Goal: Task Accomplishment & Management: Manage account settings

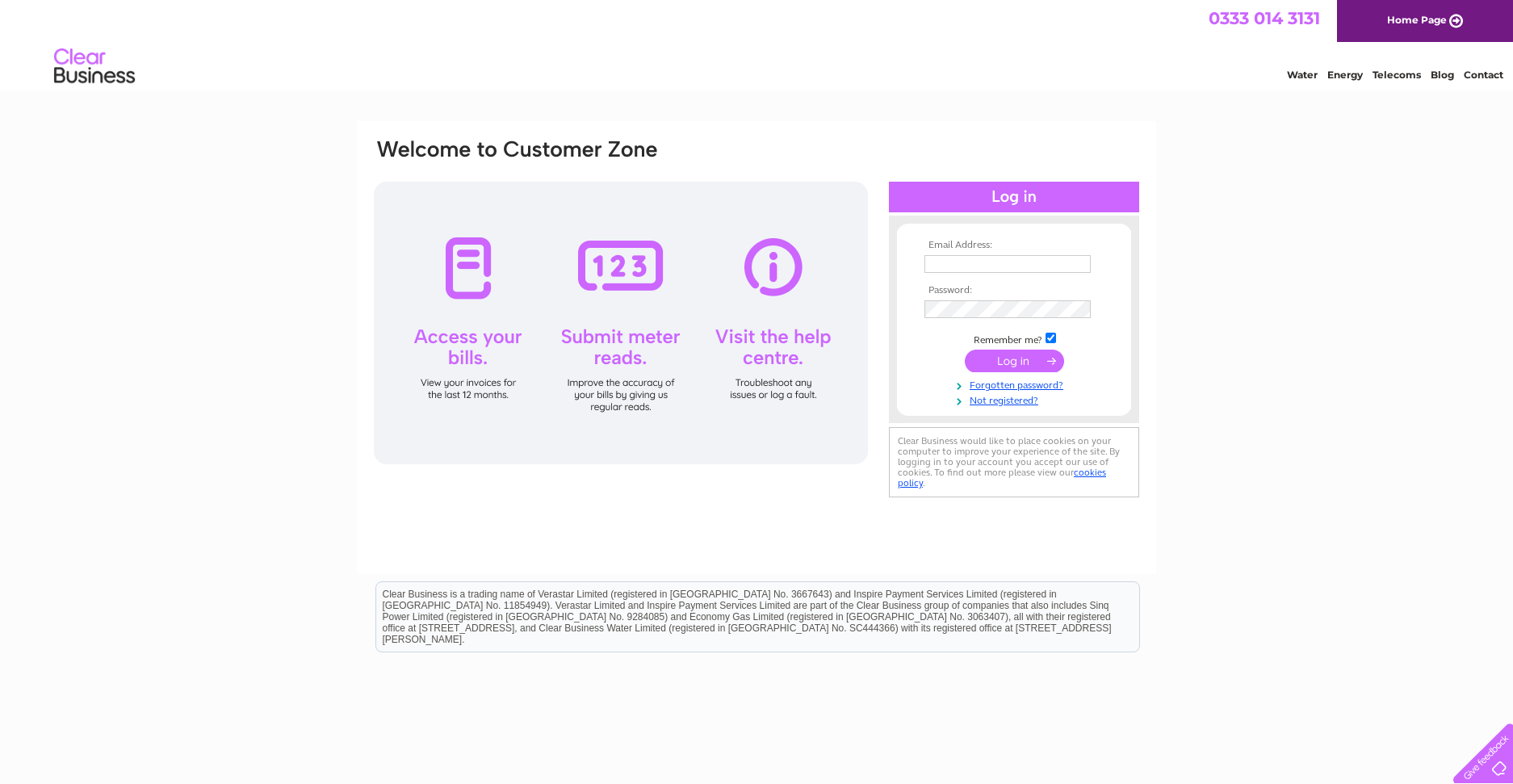
type input "[PERSON_NAME][EMAIL_ADDRESS][DOMAIN_NAME]"
click at [1004, 361] on input "submit" at bounding box center [1015, 361] width 99 height 22
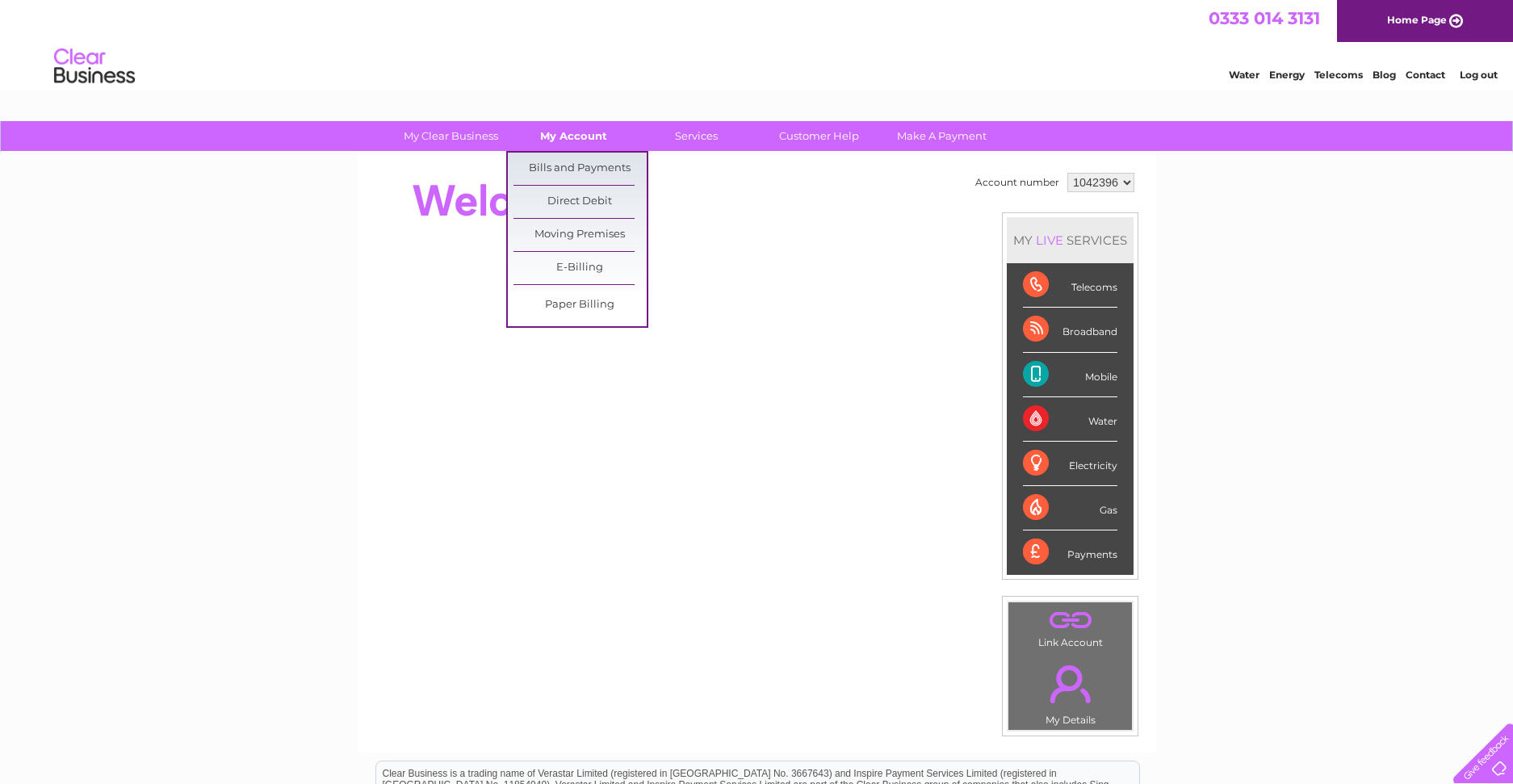
click at [562, 133] on link "My Account" at bounding box center [573, 136] width 133 height 30
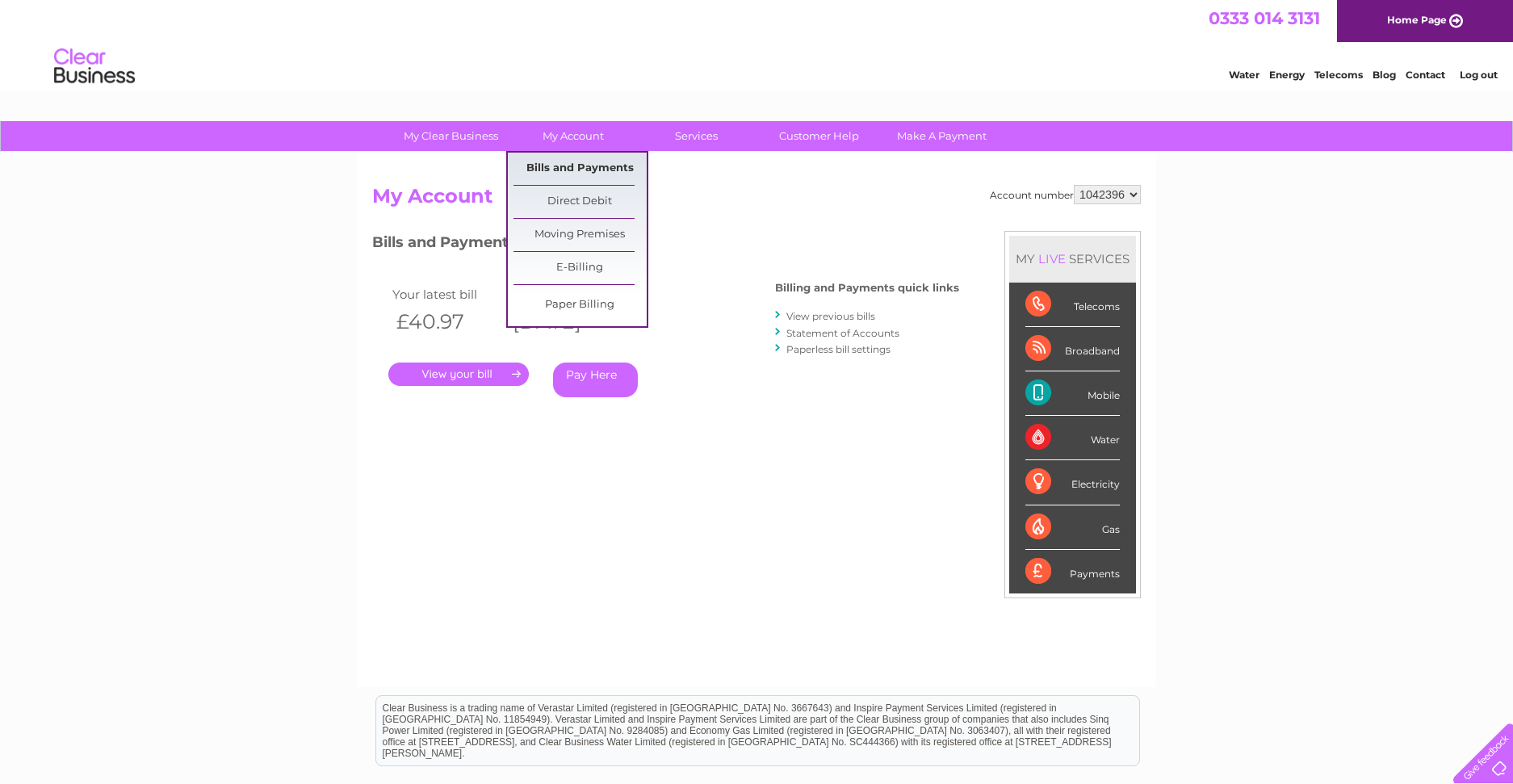
click at [570, 165] on link "Bills and Payments" at bounding box center [580, 169] width 133 height 33
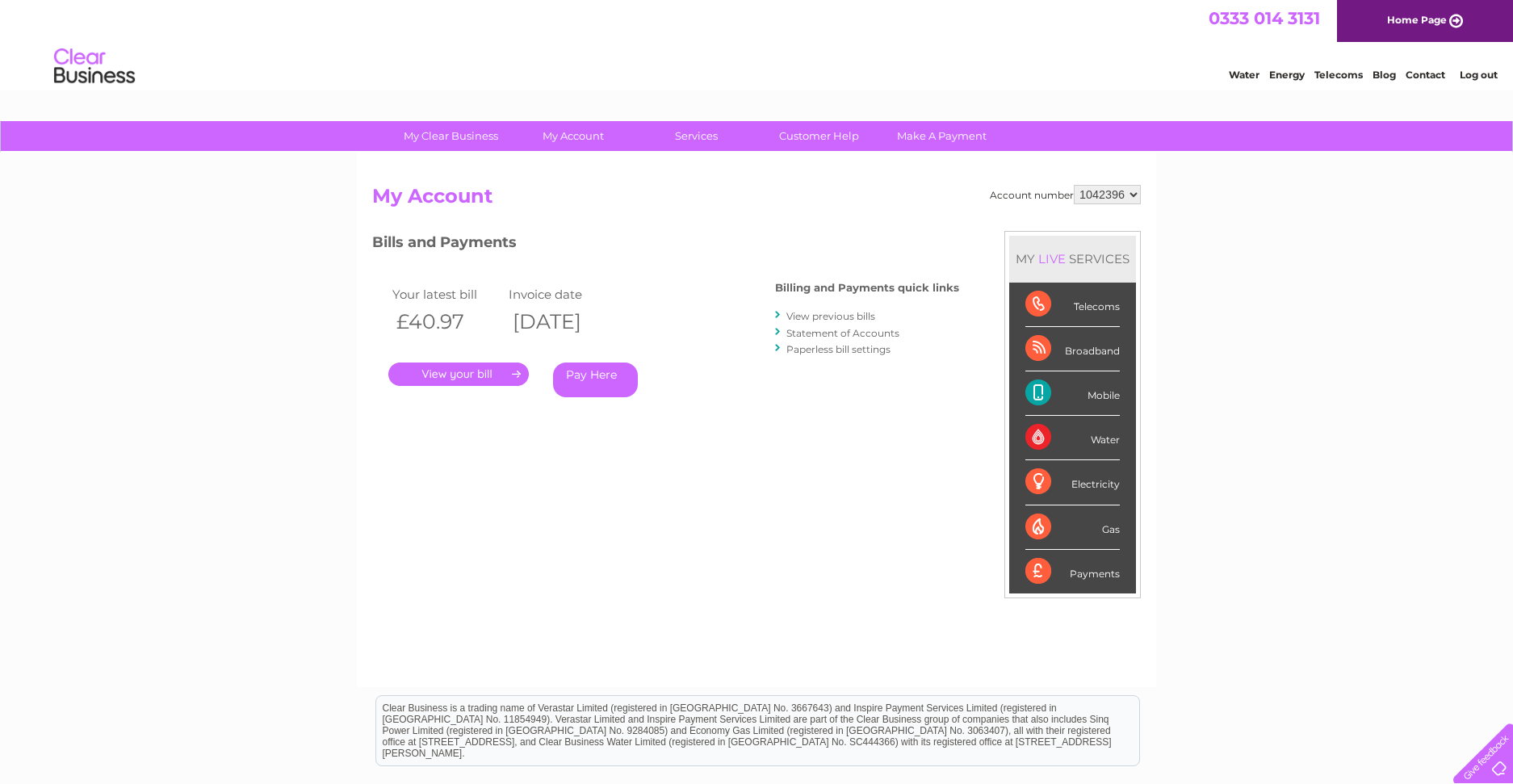
click at [461, 371] on link "." at bounding box center [458, 373] width 141 height 23
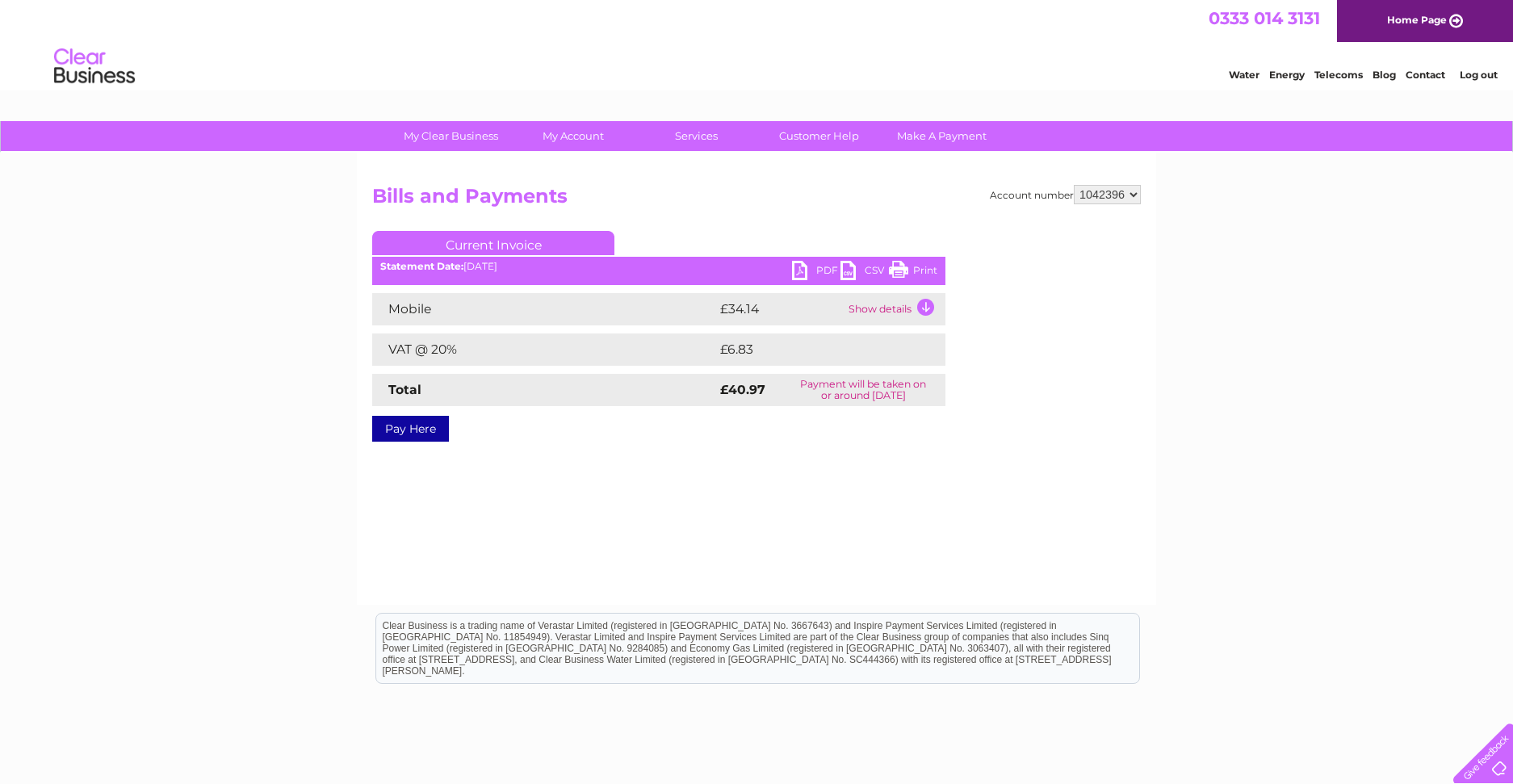
click at [802, 272] on link "PDF" at bounding box center [817, 272] width 49 height 23
